Goal: Task Accomplishment & Management: Use online tool/utility

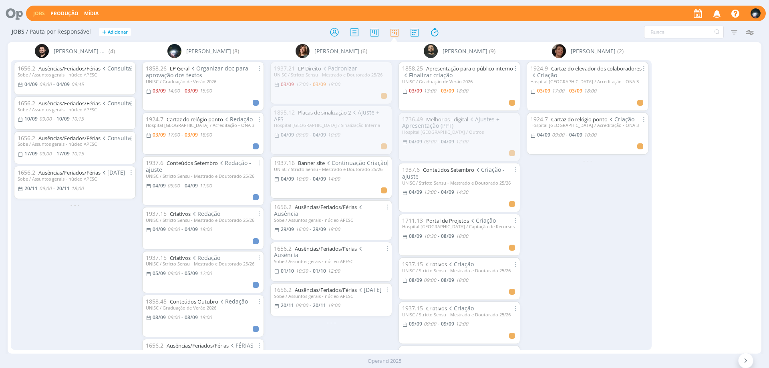
click at [184, 68] on link "LP Geral" at bounding box center [180, 68] width 20 height 7
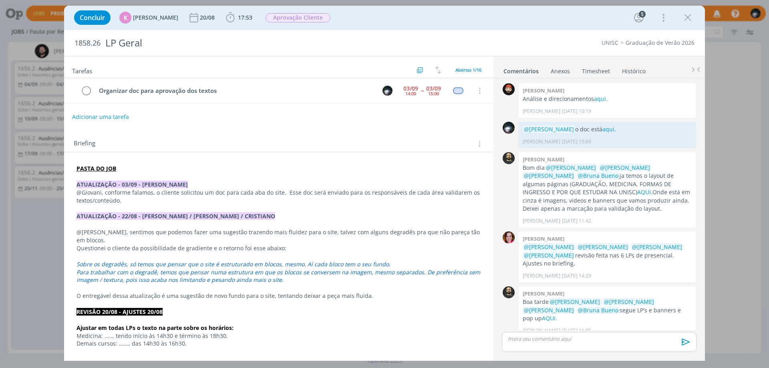
scroll to position [383, 0]
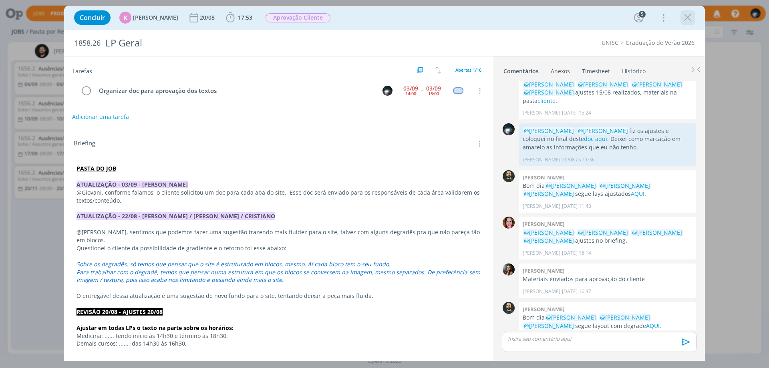
click at [692, 16] on icon "dialog" at bounding box center [688, 18] width 12 height 12
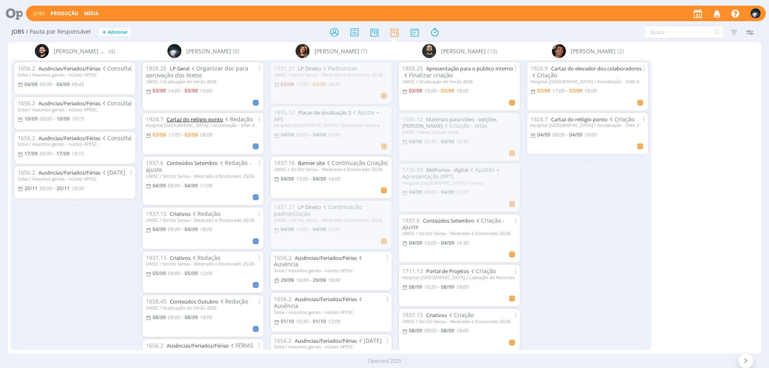
click at [182, 119] on link "Cartaz do relógio ponto" at bounding box center [195, 119] width 56 height 7
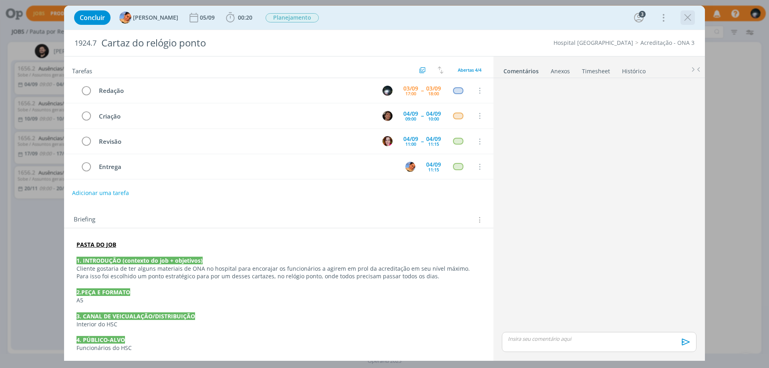
click at [688, 13] on icon "dialog" at bounding box center [688, 18] width 12 height 12
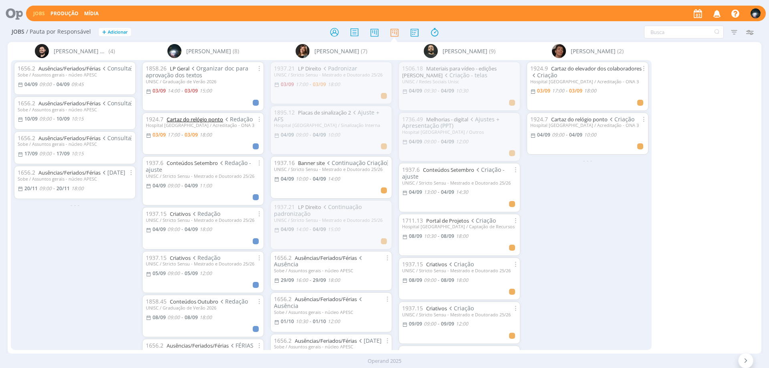
click at [179, 121] on link "Cartaz do relógio ponto" at bounding box center [195, 119] width 56 height 7
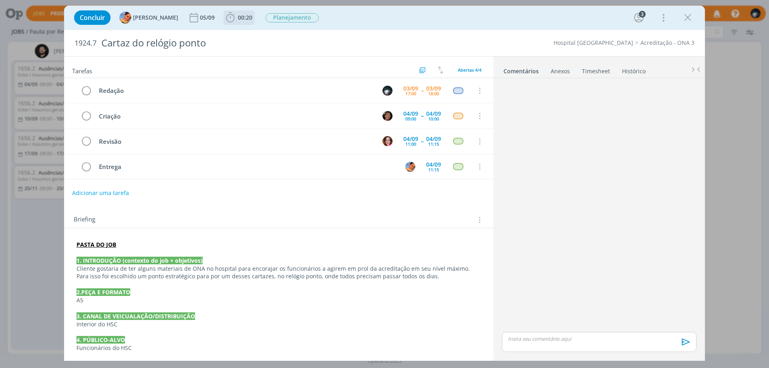
click at [224, 17] on icon "dialog" at bounding box center [230, 18] width 12 height 12
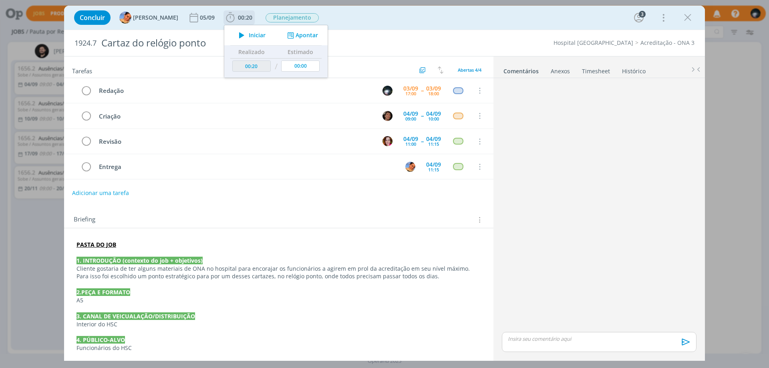
click at [301, 33] on button "Apontar" at bounding box center [301, 35] width 33 height 8
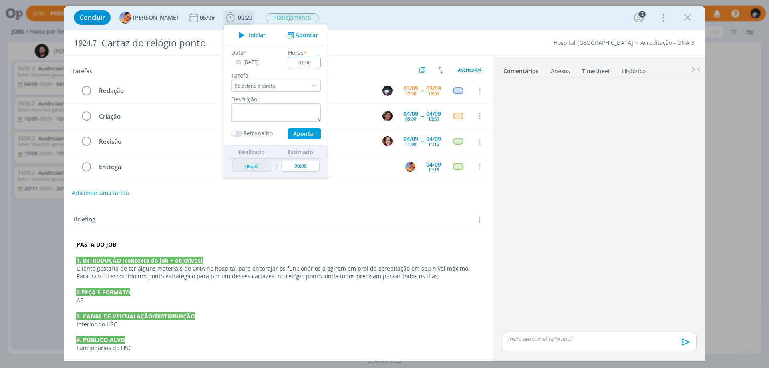
type input "01:00"
click at [277, 114] on textarea "dialog" at bounding box center [276, 112] width 90 height 18
type textarea "redação"
click at [295, 133] on button "Apontar" at bounding box center [304, 133] width 33 height 11
type input "01:20"
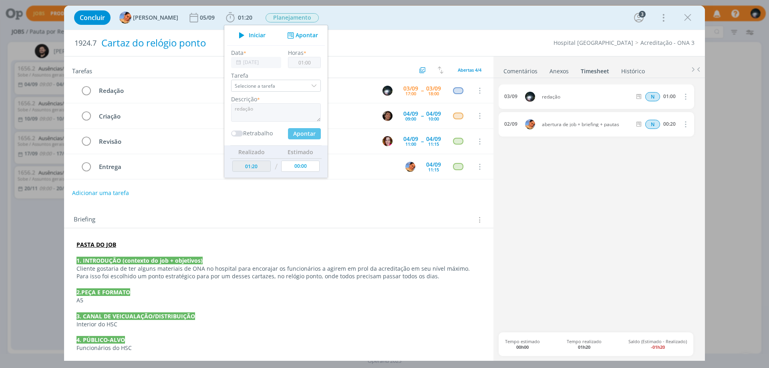
type input "00:00"
click at [506, 17] on div "Concluir [PERSON_NAME] [DATE] 01:20 Iniciar Apontar Data * [DATE] Horas * 00:00…" at bounding box center [384, 17] width 629 height 19
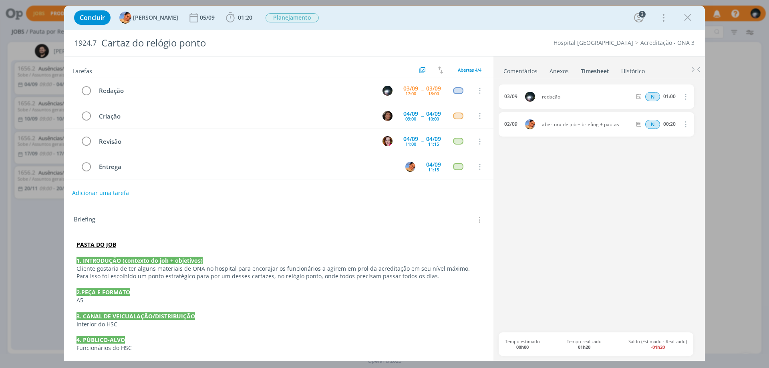
click at [520, 67] on link "Comentários" at bounding box center [520, 70] width 35 height 12
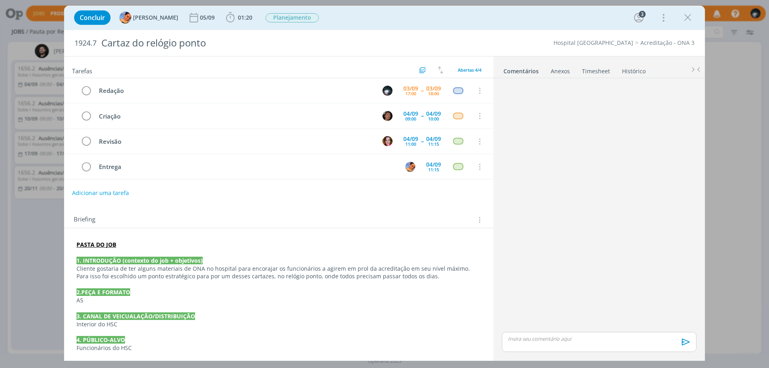
click at [530, 340] on p "dialog" at bounding box center [599, 338] width 182 height 7
click at [535, 333] on span "[PERSON_NAME]" at bounding box center [552, 335] width 50 height 9
click at [544, 344] on line "dialog" at bounding box center [545, 345] width 2 height 2
paste input "[URL][DOMAIN_NAME]"
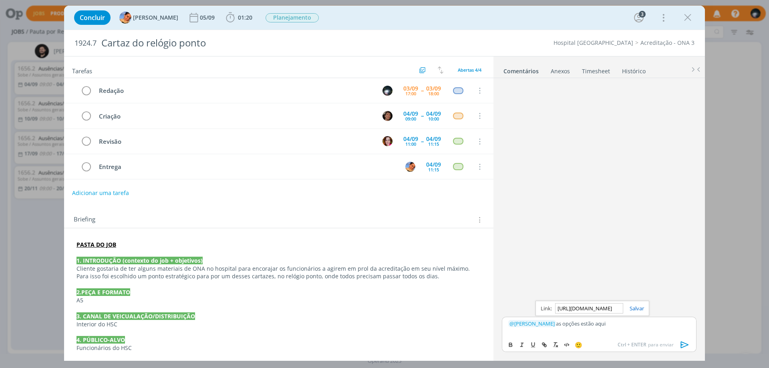
type input "[URL][DOMAIN_NAME]"
click at [637, 304] on div "[URL][DOMAIN_NAME]" at bounding box center [593, 308] width 114 height 15
click at [636, 308] on link "dialog" at bounding box center [633, 308] width 21 height 7
click at [623, 320] on p "﻿ @ [PERSON_NAME] ﻿ as opções estão aqui" at bounding box center [599, 323] width 182 height 7
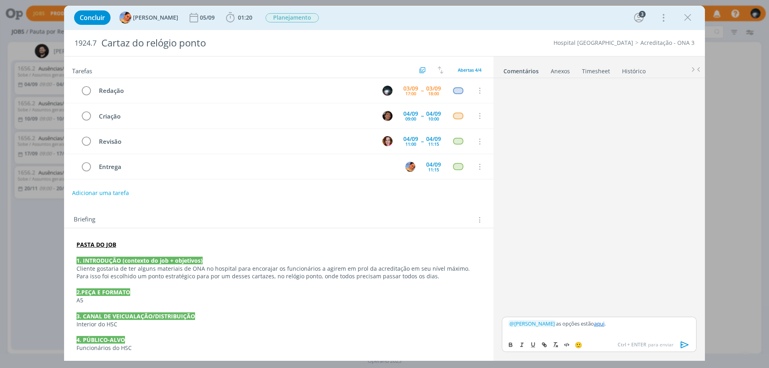
click at [684, 342] on icon "dialog" at bounding box center [685, 345] width 12 height 12
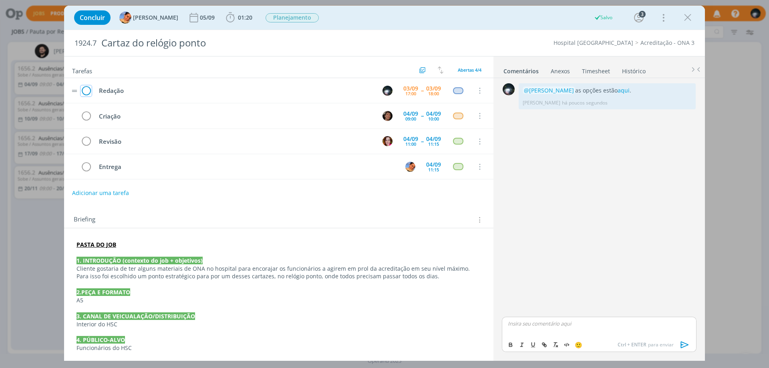
click at [87, 93] on icon "dialog" at bounding box center [86, 91] width 11 height 12
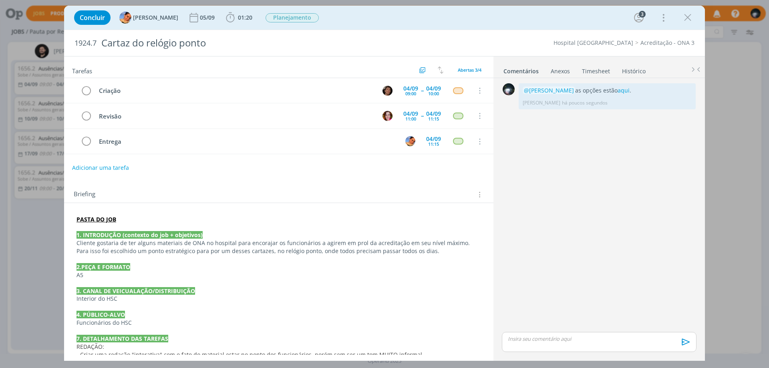
click at [689, 16] on icon "dialog" at bounding box center [688, 18] width 12 height 12
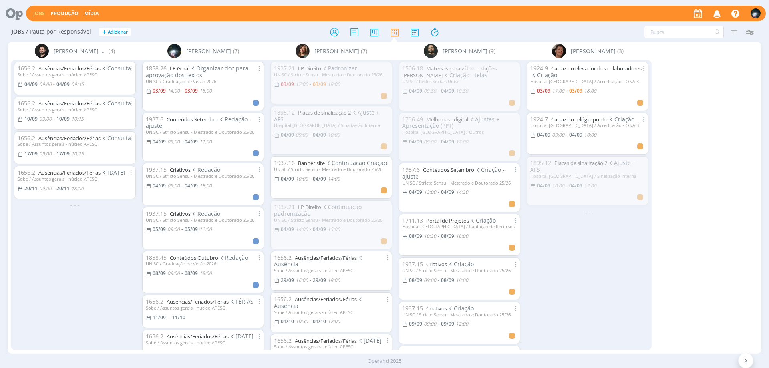
click at [719, 12] on icon "button" at bounding box center [717, 13] width 14 height 14
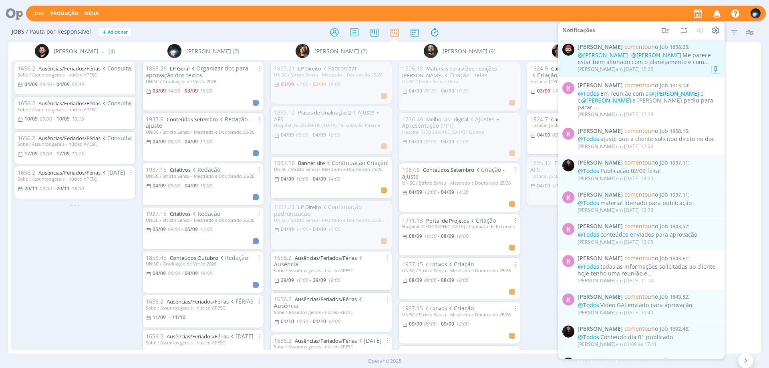
click at [700, 52] on div "@[PERSON_NAME] @[PERSON_NAME] Me parece estar bem alinhado com o planejamento e…" at bounding box center [649, 59] width 143 height 14
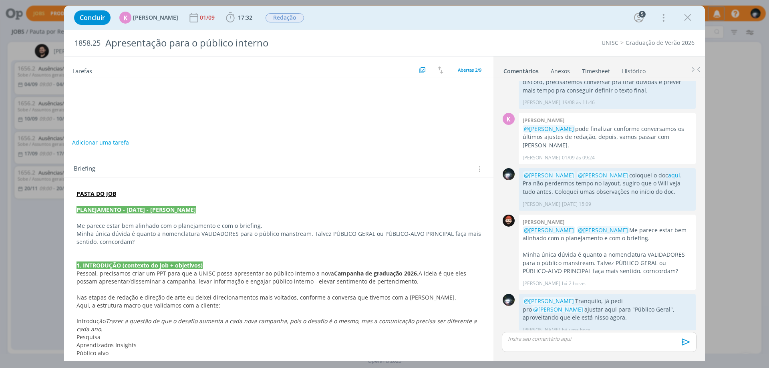
scroll to position [127, 0]
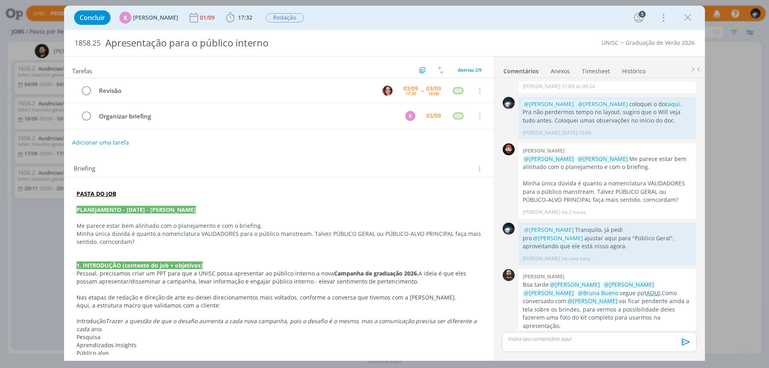
click at [647, 289] on link "AQUI," at bounding box center [654, 293] width 15 height 8
click at [690, 17] on icon "dialog" at bounding box center [688, 18] width 12 height 12
